Goal: Task Accomplishment & Management: Manage account settings

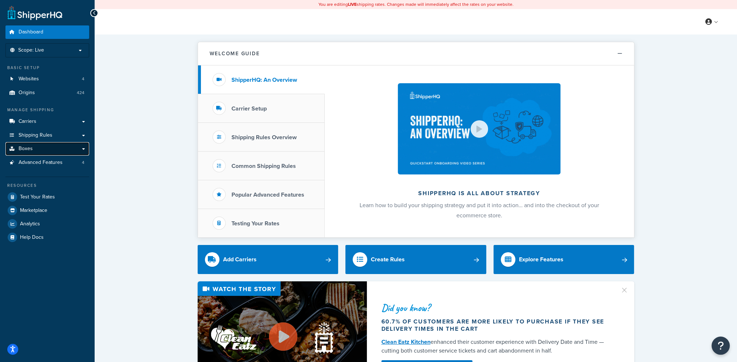
click at [38, 154] on link "Boxes" at bounding box center [47, 148] width 84 height 13
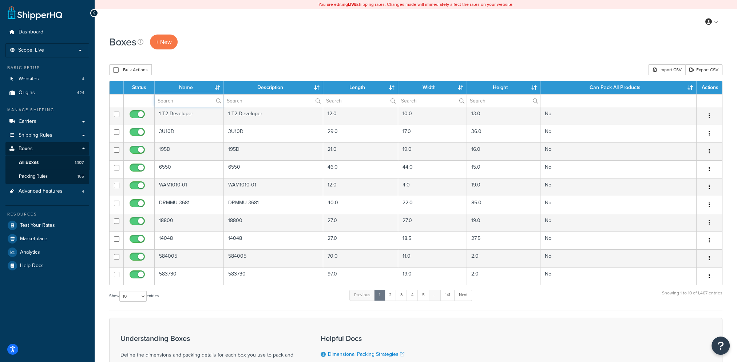
click at [194, 101] on input "text" at bounding box center [189, 101] width 69 height 12
type input "11-08"
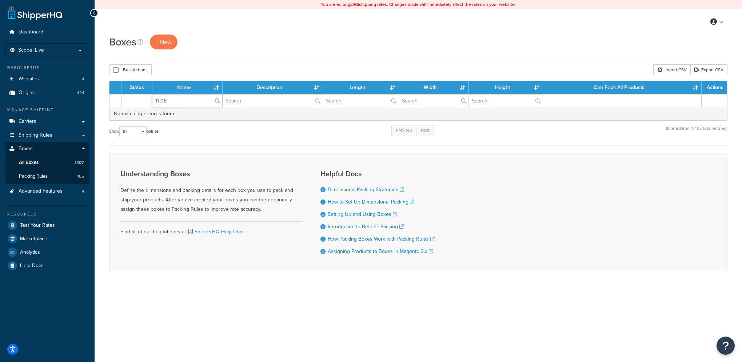
drag, startPoint x: 188, startPoint y: 100, endPoint x: 142, endPoint y: 96, distance: 46.8
click at [142, 96] on tr "11-08" at bounding box center [418, 100] width 618 height 13
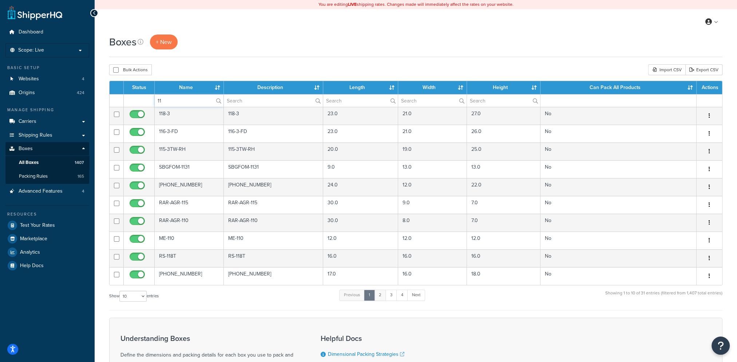
type input "11"
click at [383, 295] on link "2" at bounding box center [380, 295] width 12 height 11
click at [393, 295] on link "3" at bounding box center [390, 295] width 12 height 11
click at [403, 295] on link "4" at bounding box center [400, 295] width 12 height 11
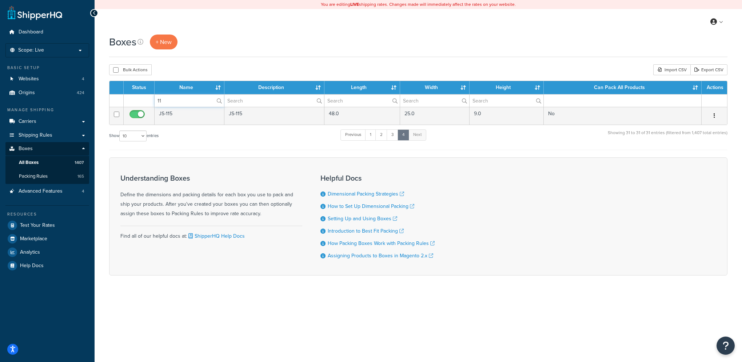
click at [131, 99] on tr "11" at bounding box center [418, 100] width 618 height 13
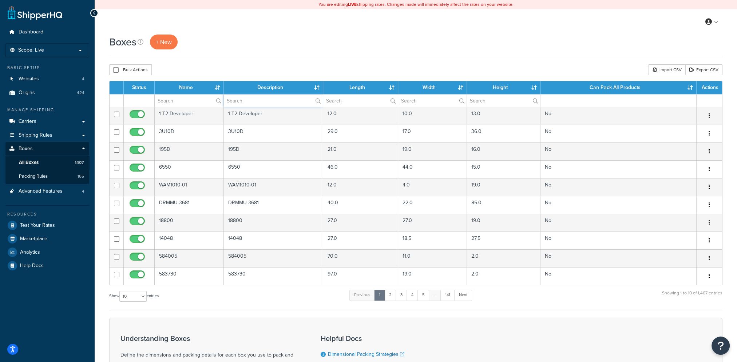
click at [244, 101] on input "text" at bounding box center [273, 101] width 99 height 12
type input "11-08"
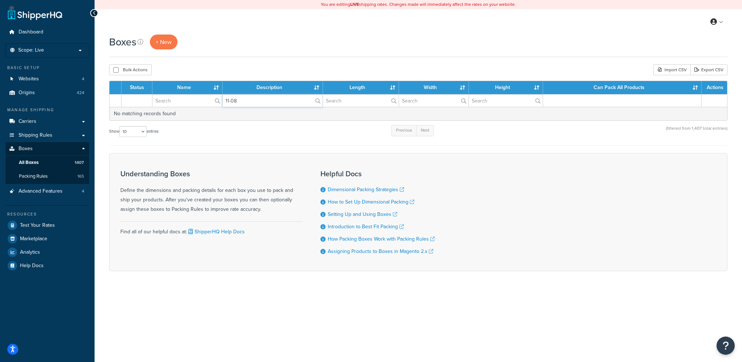
drag, startPoint x: 244, startPoint y: 101, endPoint x: 188, endPoint y: 100, distance: 56.0
click at [188, 100] on tr "11-08" at bounding box center [418, 100] width 618 height 13
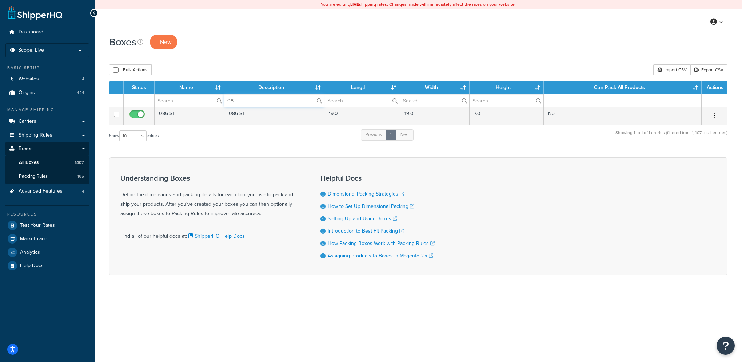
click at [235, 99] on input "08" at bounding box center [274, 101] width 100 height 12
type input "0"
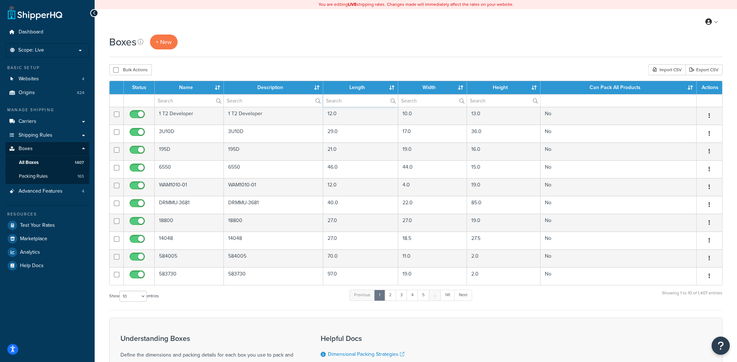
click at [366, 105] on input "text" at bounding box center [360, 101] width 75 height 12
type input "8"
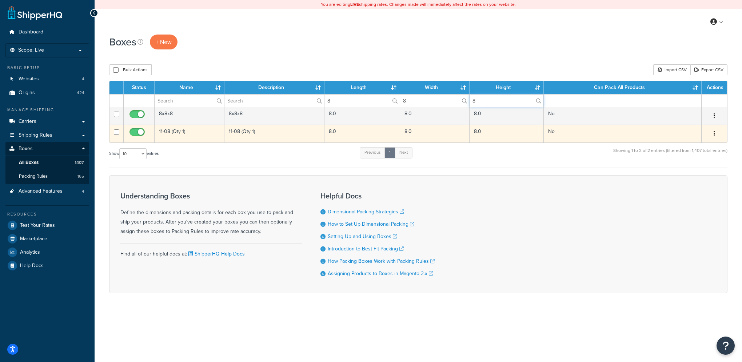
type input "8"
click at [716, 131] on button "button" at bounding box center [714, 134] width 10 height 12
click at [674, 146] on link "Edit" at bounding box center [690, 147] width 57 height 15
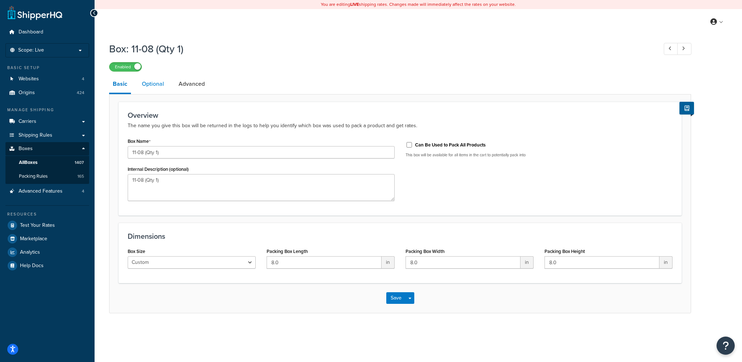
click at [153, 83] on link "Optional" at bounding box center [152, 83] width 29 height 17
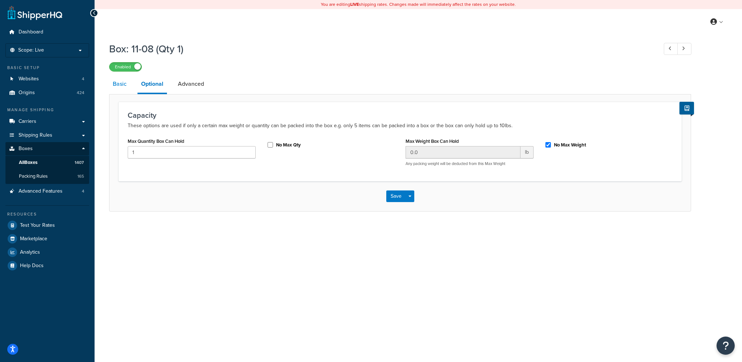
click at [122, 83] on link "Basic" at bounding box center [119, 83] width 21 height 17
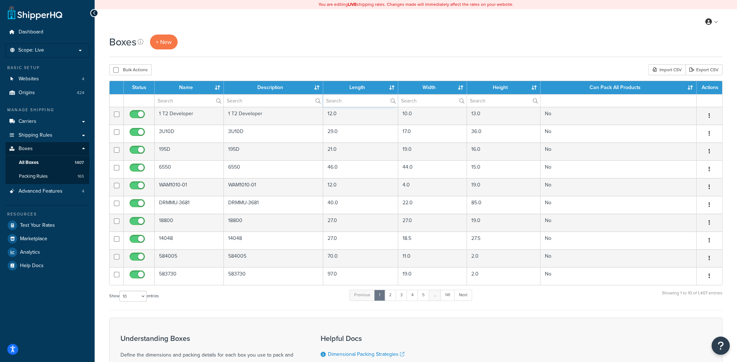
click at [342, 103] on input "text" at bounding box center [360, 101] width 75 height 12
type input "8"
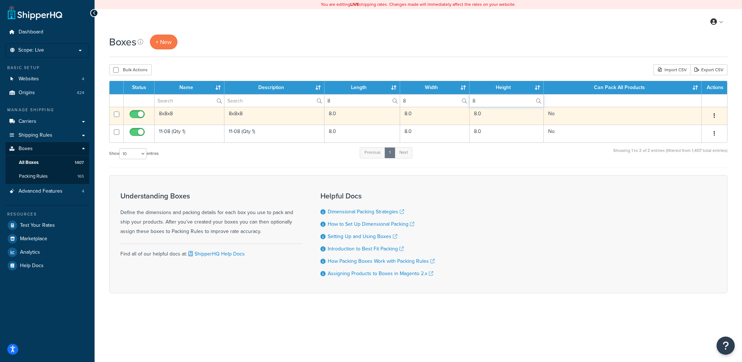
type input "8"
click at [715, 114] on icon "button" at bounding box center [714, 115] width 1 height 5
click at [670, 128] on icon at bounding box center [668, 129] width 5 height 5
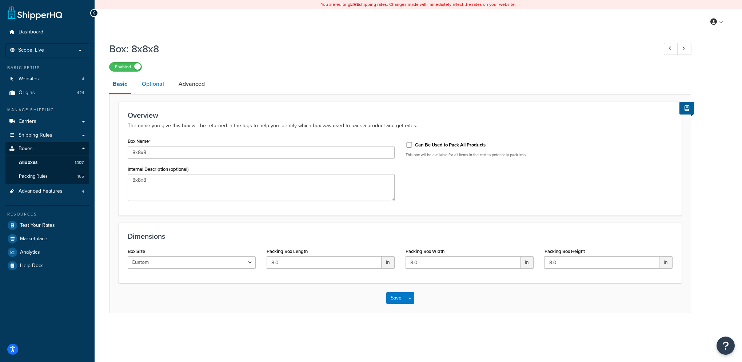
click at [147, 84] on link "Optional" at bounding box center [152, 83] width 29 height 17
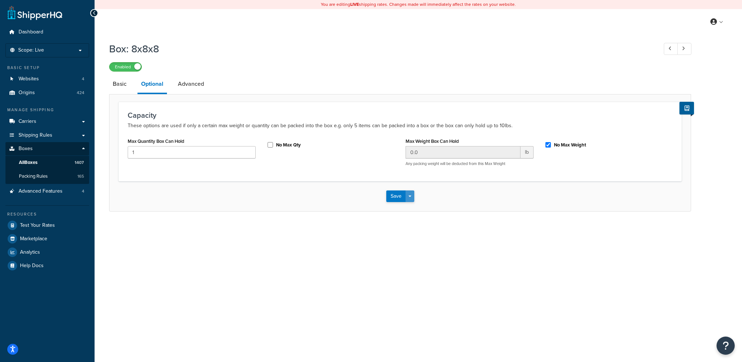
click at [412, 194] on button "Save Dropdown" at bounding box center [410, 197] width 9 height 12
click at [415, 225] on button "Save and Duplicate" at bounding box center [421, 224] width 70 height 15
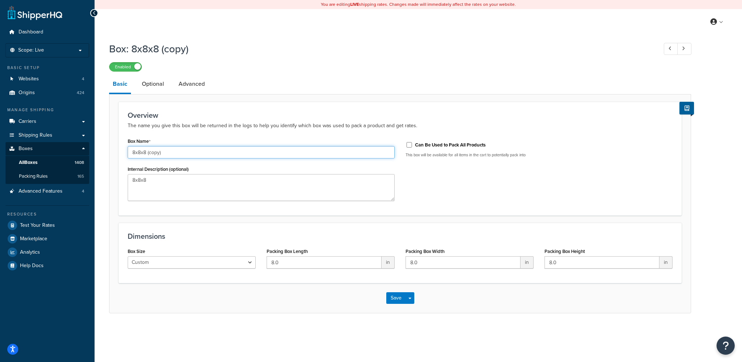
drag, startPoint x: 167, startPoint y: 152, endPoint x: 55, endPoint y: 143, distance: 112.7
click at [55, 143] on div "Dashboard Scope: Live Basic Setup Websites 4 Origins 424 Manage Shipping Carrie…" at bounding box center [371, 181] width 742 height 362
drag, startPoint x: 146, startPoint y: 151, endPoint x: 106, endPoint y: 153, distance: 40.4
click at [106, 153] on div "Box: 8x8x8 (copy) Enabled Basic Optional Advanced Overview The name you give th…" at bounding box center [419, 185] width 648 height 294
type input "CS2-"
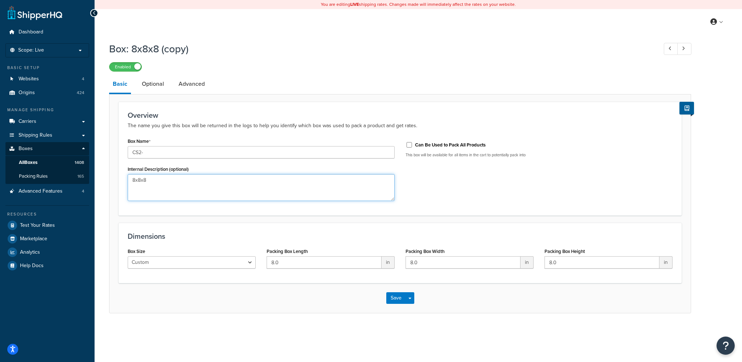
drag, startPoint x: 150, startPoint y: 179, endPoint x: 104, endPoint y: 175, distance: 45.6
click at [104, 175] on div "Box: 8x8x8 (copy) Enabled Basic Optional Advanced Overview The name you give th…" at bounding box center [419, 185] width 648 height 294
paste textarea "CS2-"
type textarea "CS2-"
click at [152, 83] on link "Optional" at bounding box center [152, 83] width 29 height 17
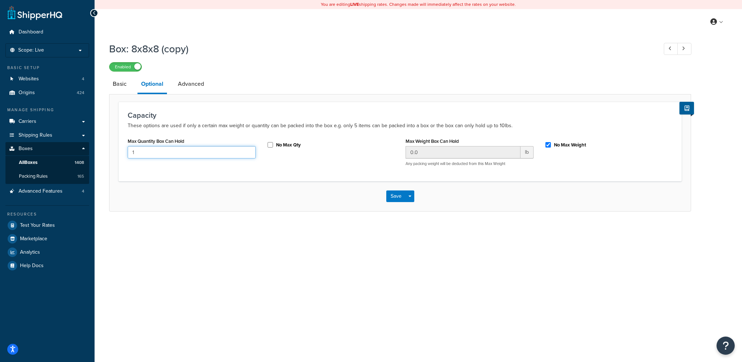
drag, startPoint x: 241, startPoint y: 153, endPoint x: 53, endPoint y: 156, distance: 188.1
click at [58, 156] on div "Dashboard Scope: Live Basic Setup Websites 4 Origins 424 Manage Shipping Carrie…" at bounding box center [371, 181] width 742 height 362
type input "2"
click at [397, 196] on button "Save" at bounding box center [396, 197] width 20 height 12
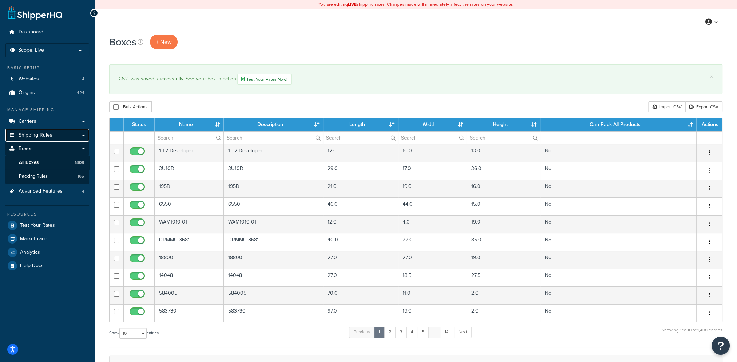
click at [39, 135] on span "Shipping Rules" at bounding box center [36, 135] width 34 height 6
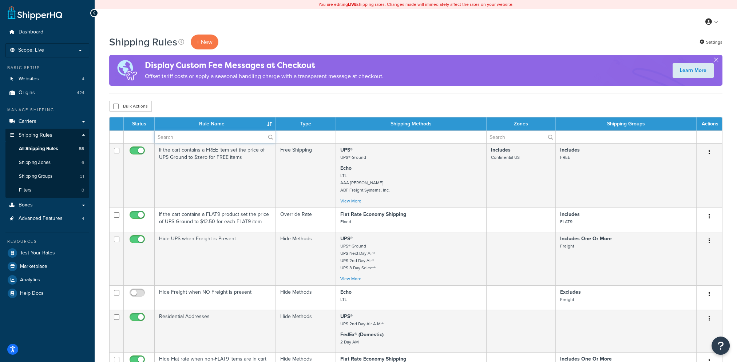
click at [195, 137] on input "text" at bounding box center [215, 137] width 121 height 12
type input "mrimed"
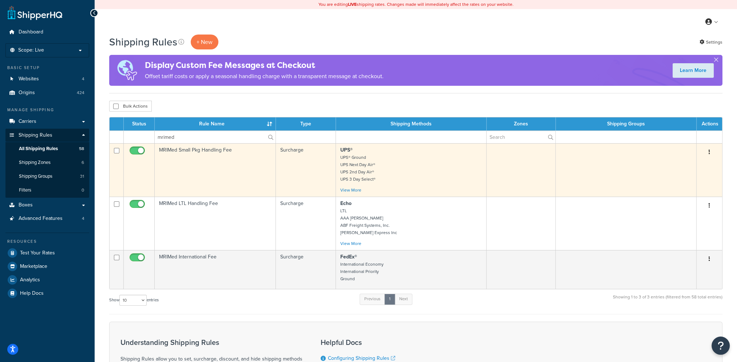
click at [707, 150] on button "button" at bounding box center [709, 153] width 10 height 12
click at [687, 162] on link "Edit" at bounding box center [684, 166] width 57 height 15
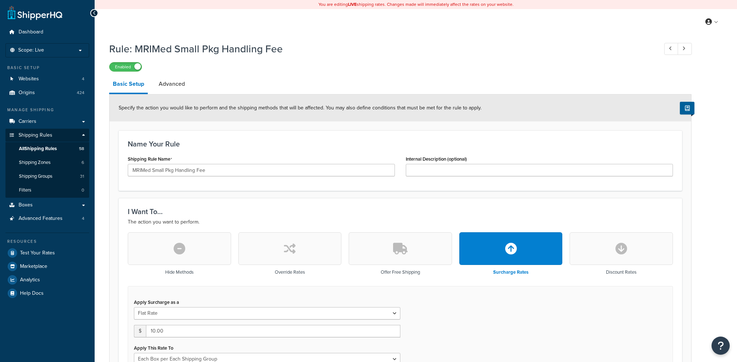
select select "BOX"
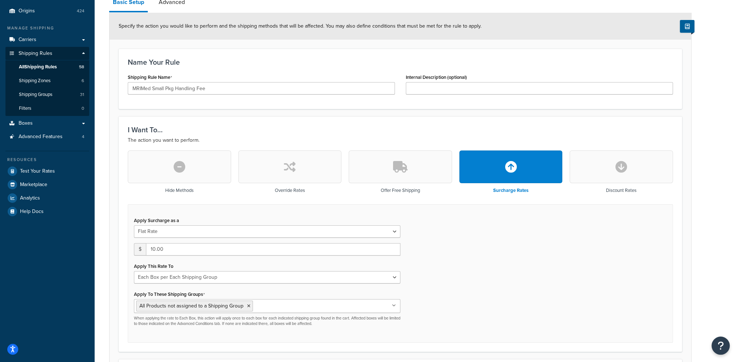
scroll to position [109, 0]
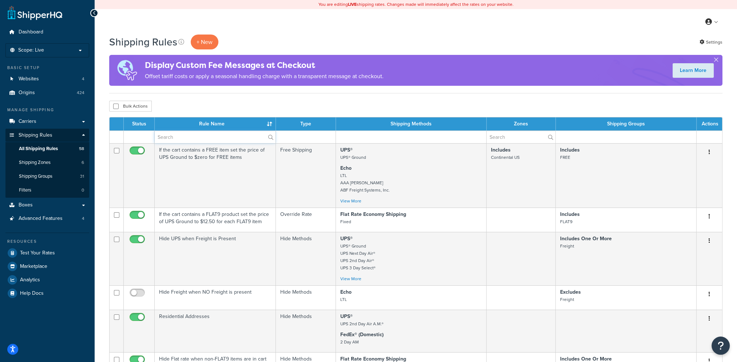
click at [192, 136] on input "text" at bounding box center [215, 137] width 121 height 12
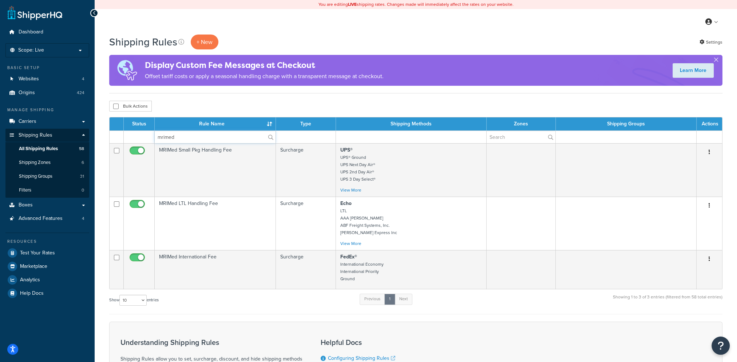
type input "mrimed"
